Goal: Find specific page/section: Find specific page/section

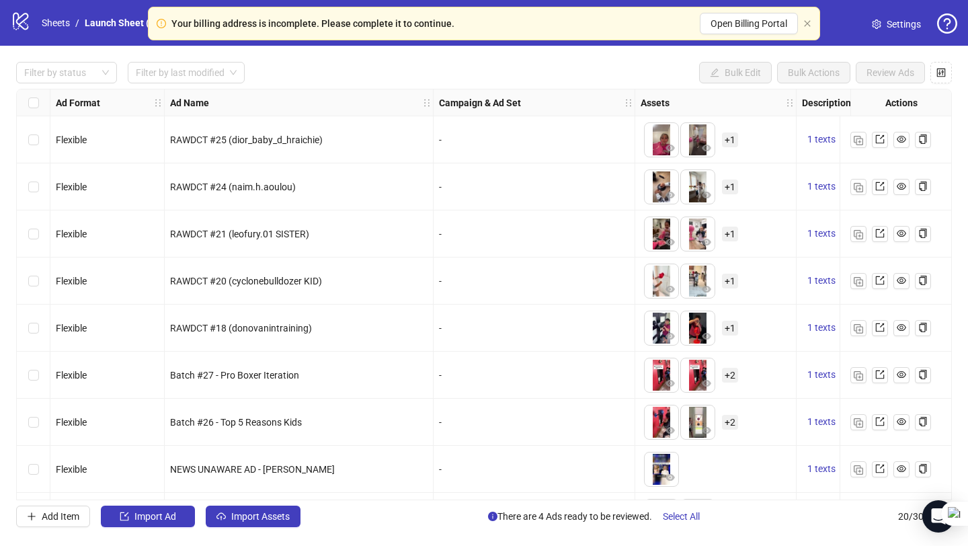
click at [800, 16] on div "Your billing address is incomplete. Please complete it to continue. Open Billin…" at bounding box center [484, 24] width 672 height 34
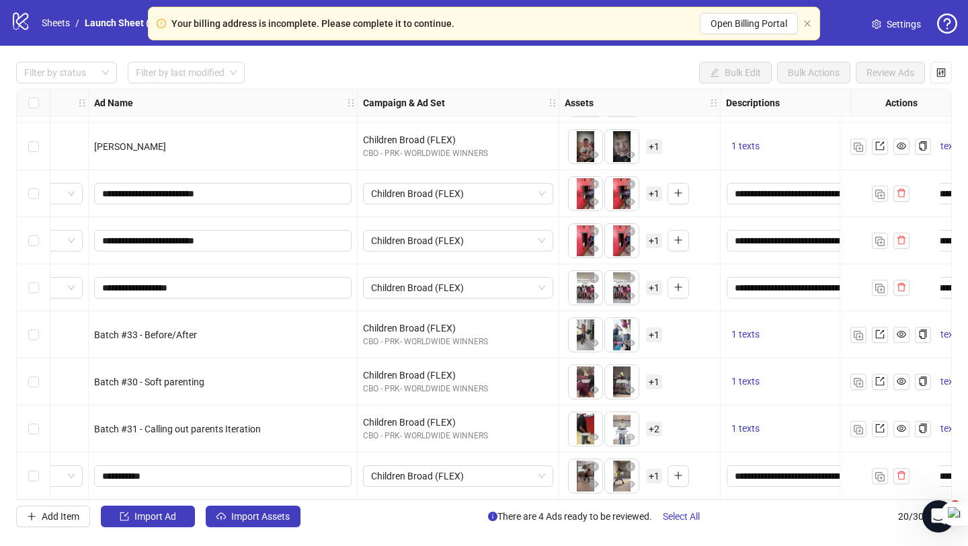
scroll to position [563, 62]
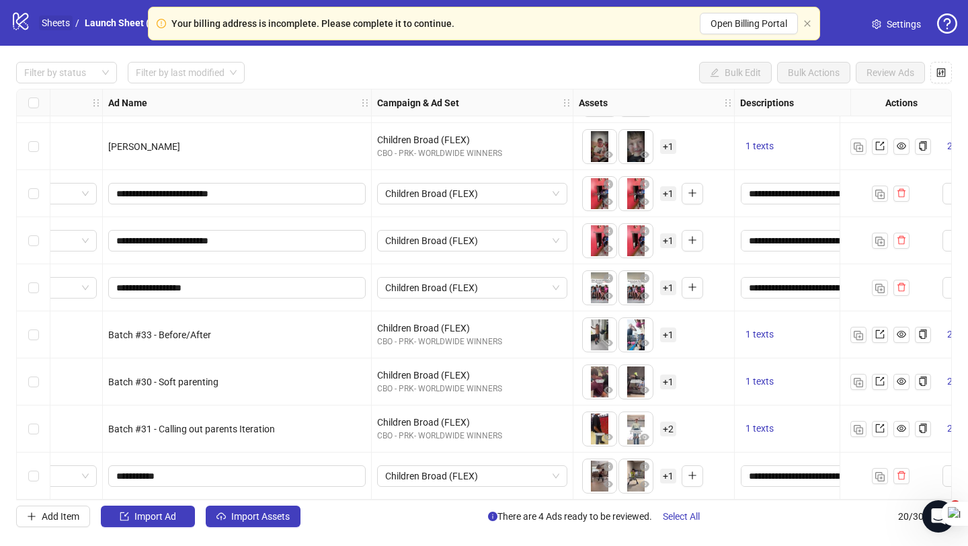
click at [50, 26] on link "Sheets" at bounding box center [56, 22] width 34 height 15
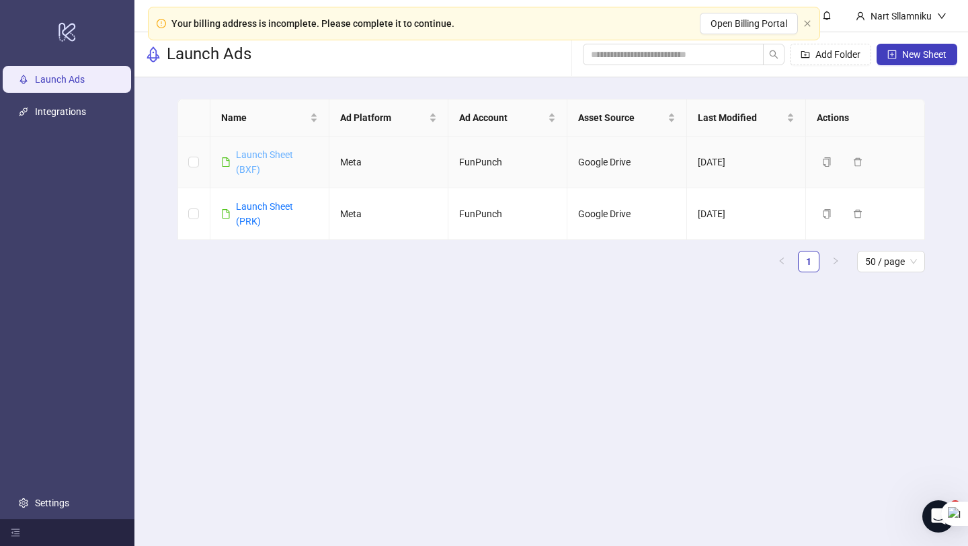
click at [262, 153] on link "Launch Sheet (BXF)" at bounding box center [264, 162] width 57 height 26
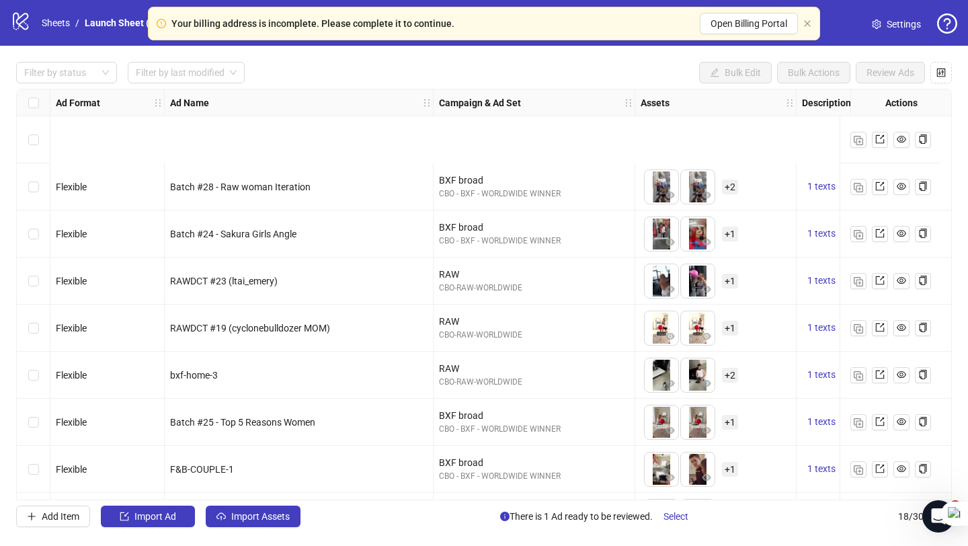
scroll to position [469, 0]
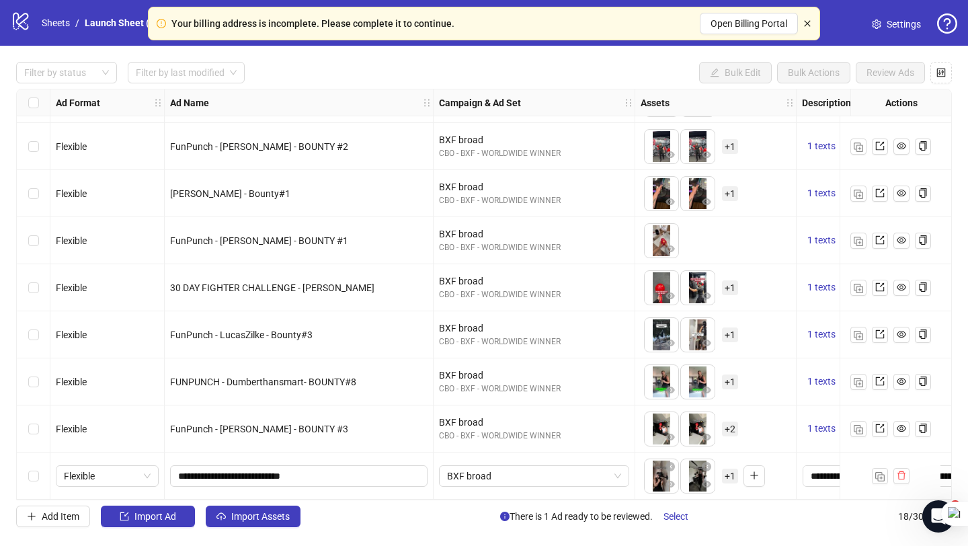
click at [807, 22] on icon "close" at bounding box center [807, 23] width 8 height 8
